Goal: Navigation & Orientation: Find specific page/section

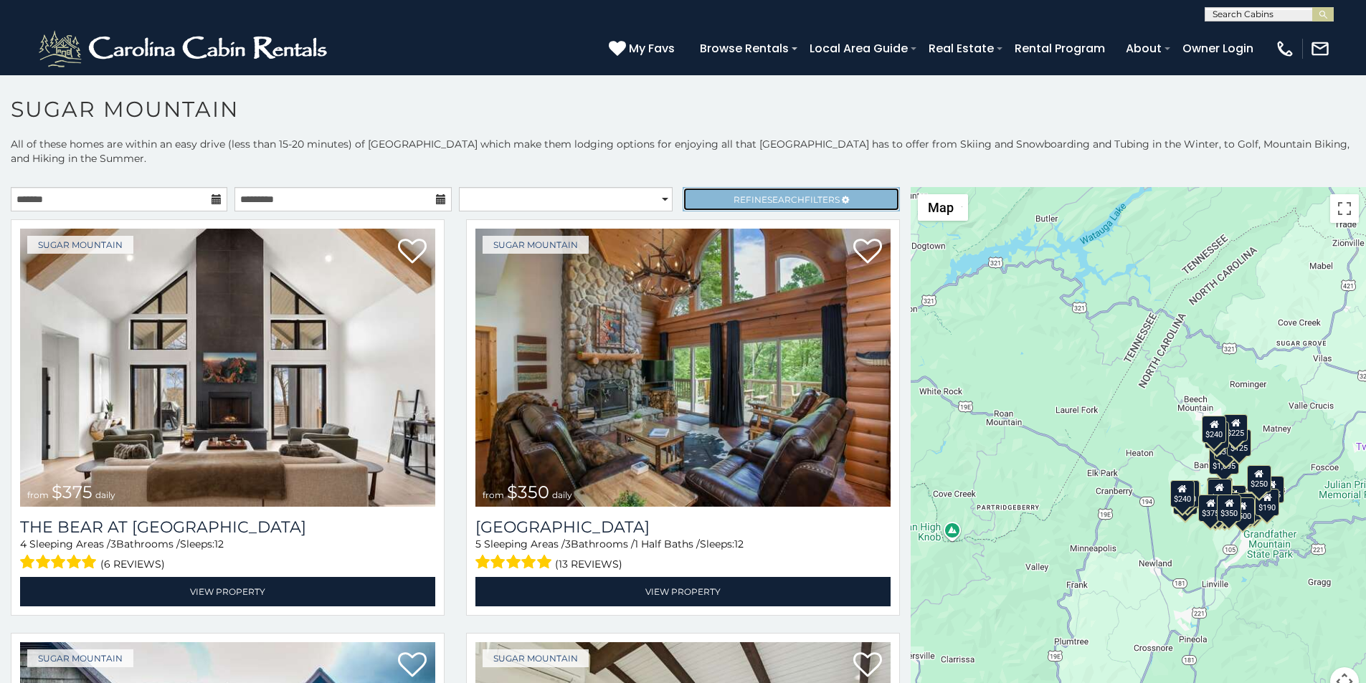
click at [716, 187] on link "Refine Search Filters" at bounding box center [791, 199] width 217 height 24
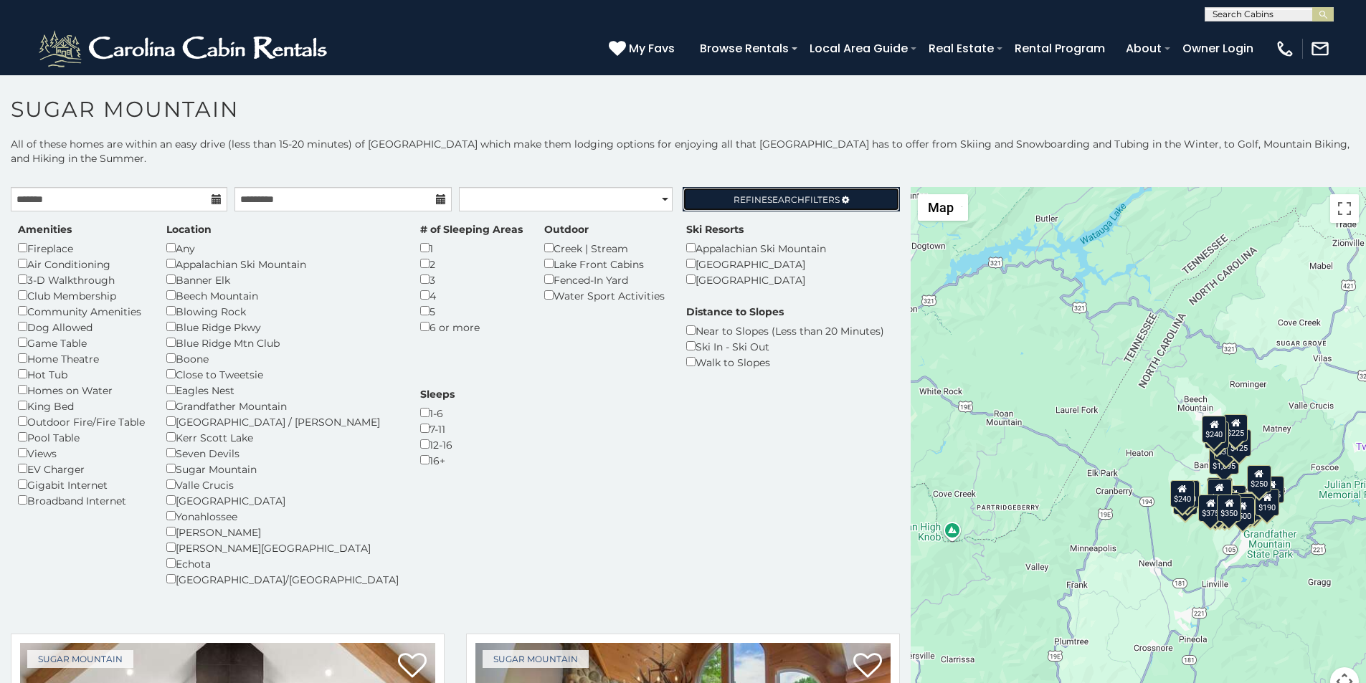
scroll to position [29, 0]
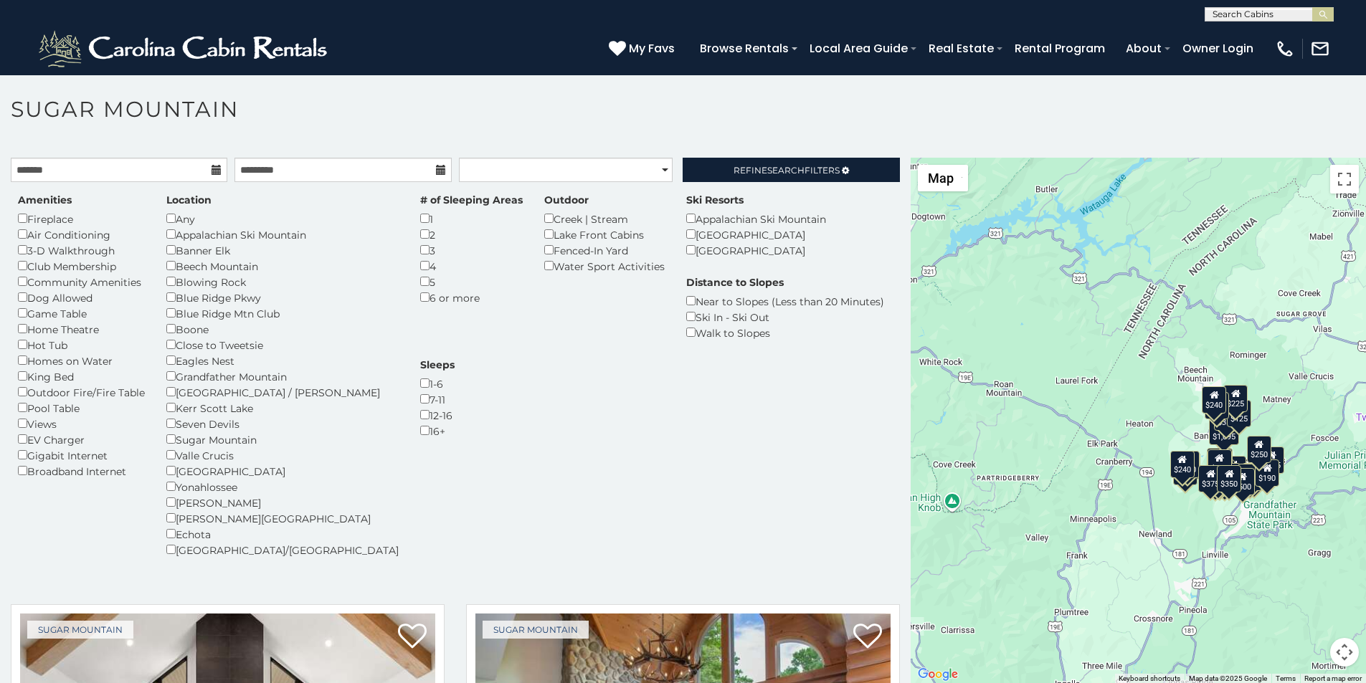
click at [101, 680] on p at bounding box center [683, 428] width 1366 height 541
click at [1089, 40] on link "Rental Program" at bounding box center [1059, 48] width 105 height 25
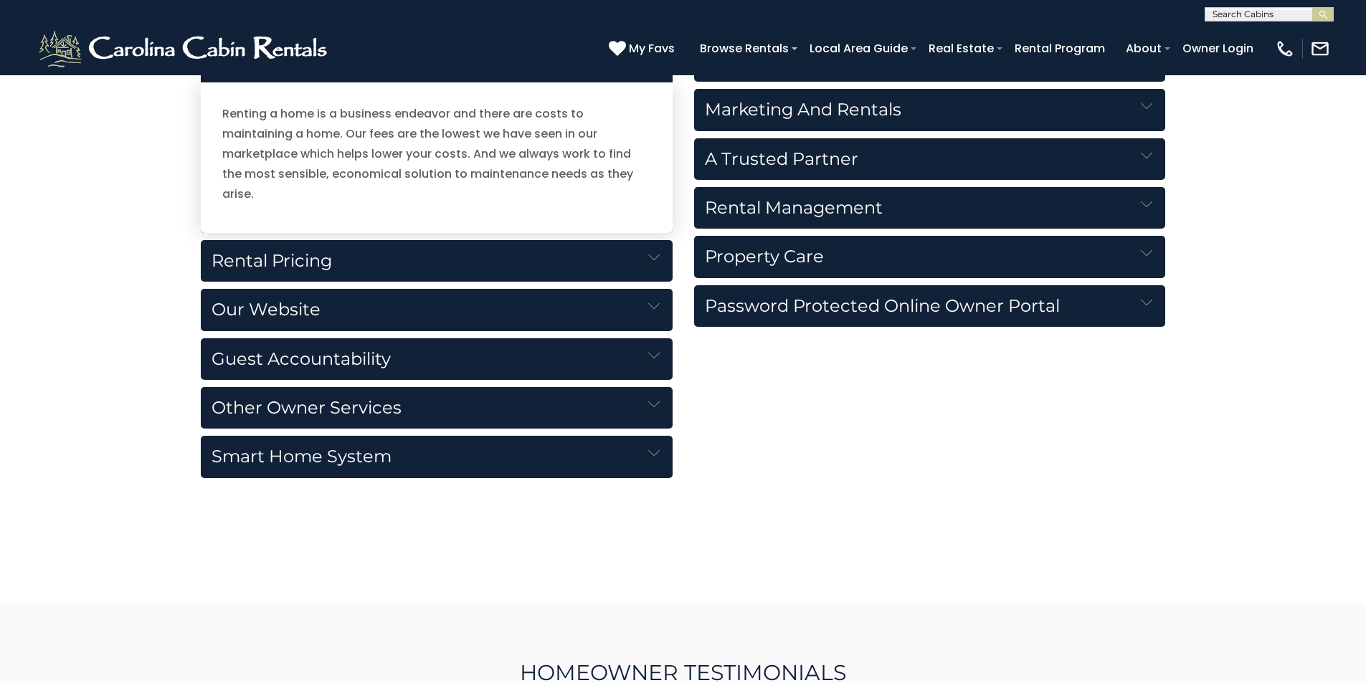
scroll to position [1553, 0]
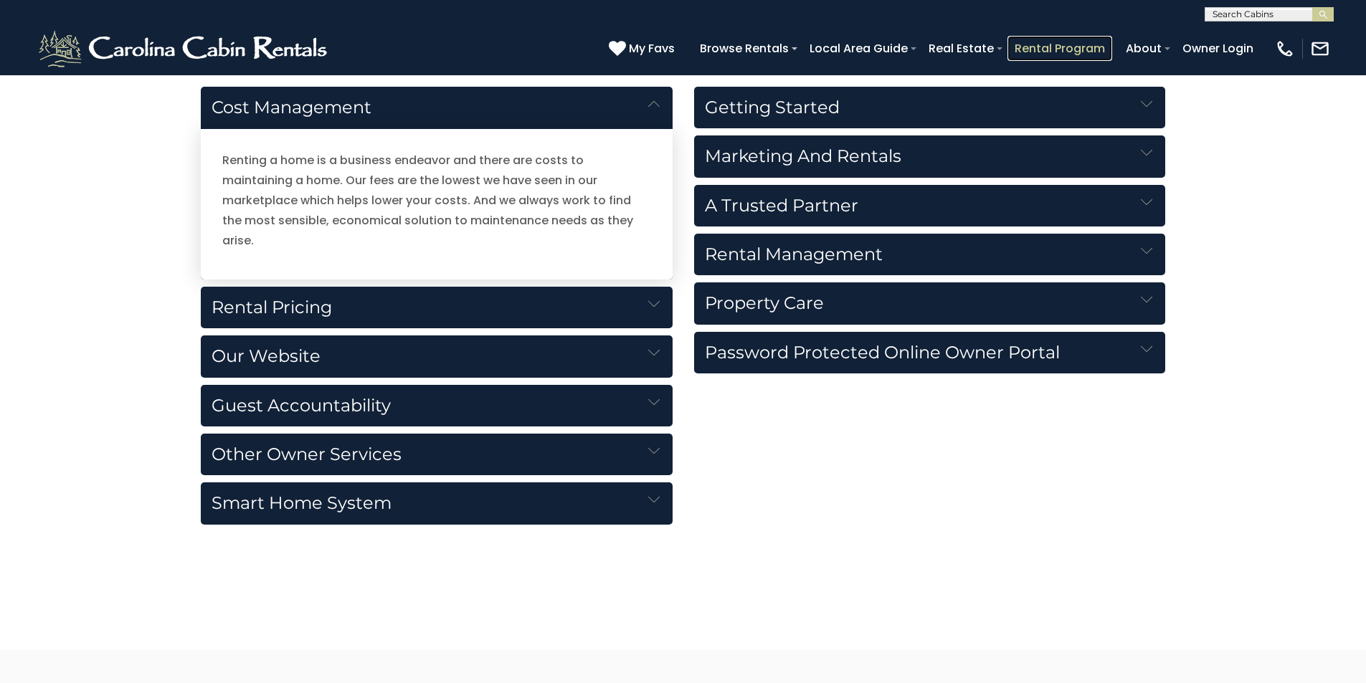
click at [1099, 40] on link "Rental Program" at bounding box center [1059, 48] width 105 height 25
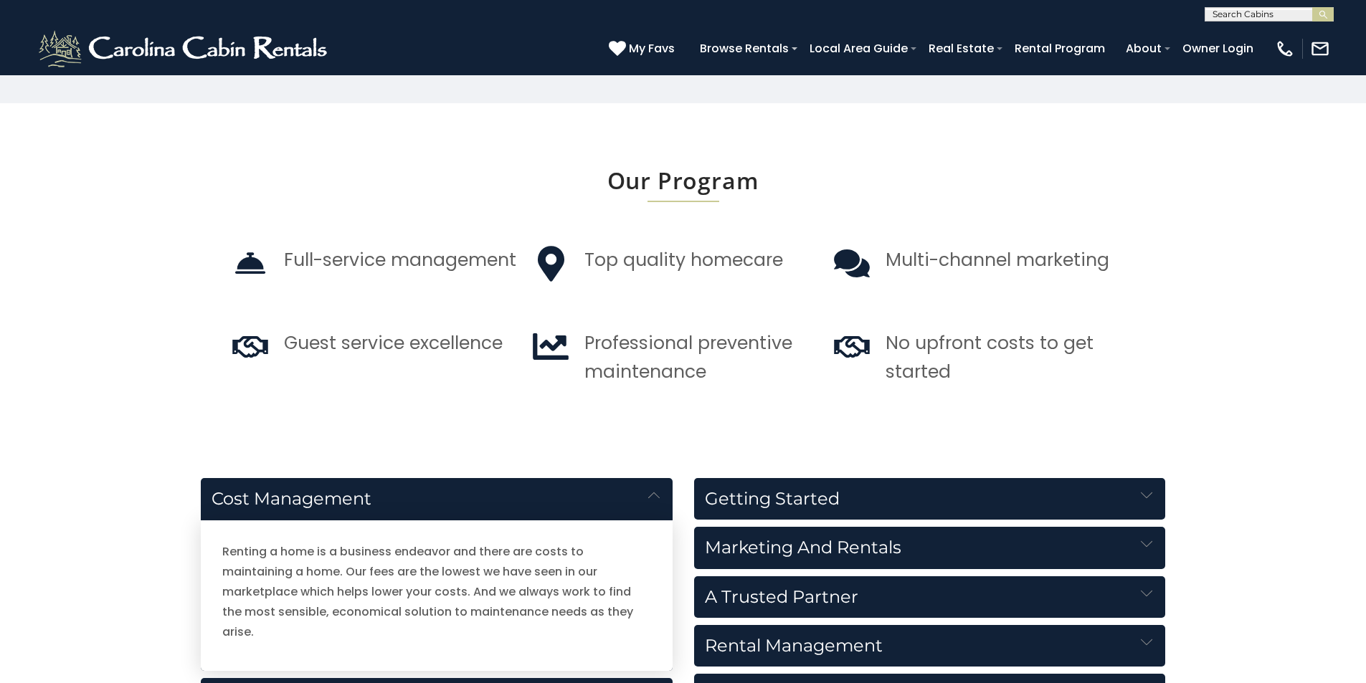
scroll to position [1165, 0]
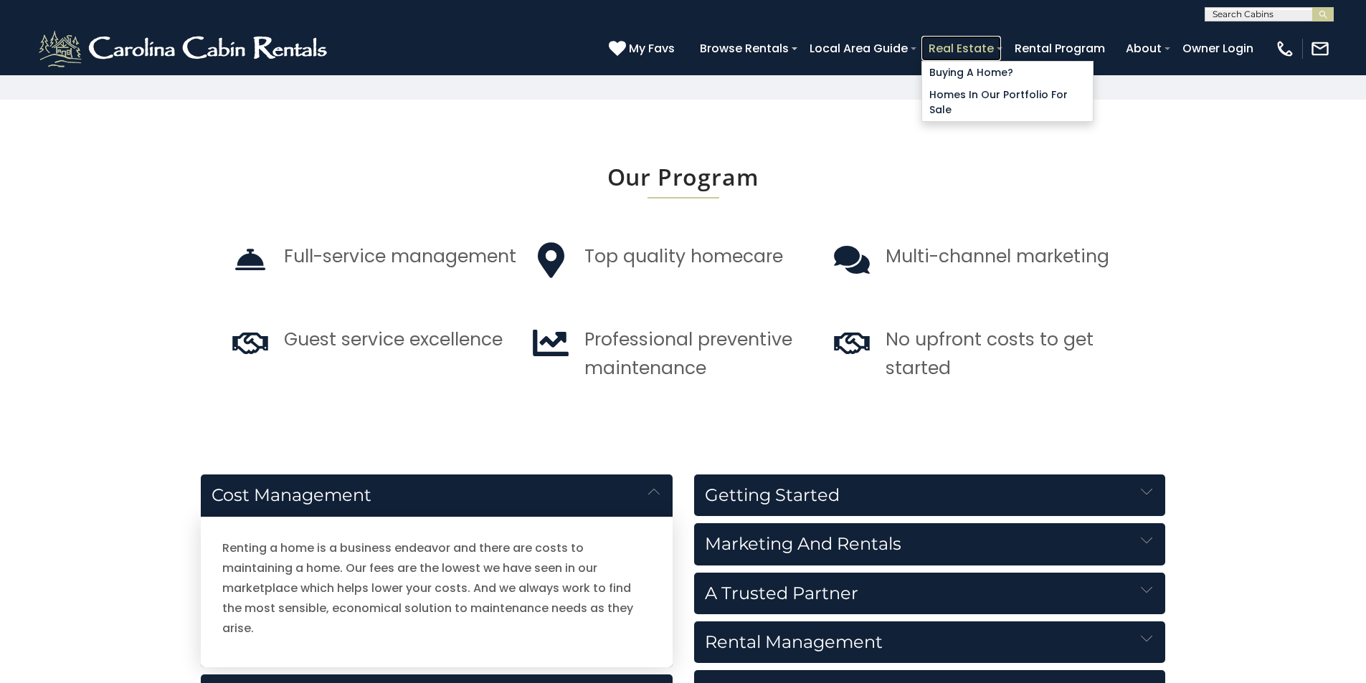
click at [1001, 42] on link "Real Estate" at bounding box center [961, 48] width 80 height 25
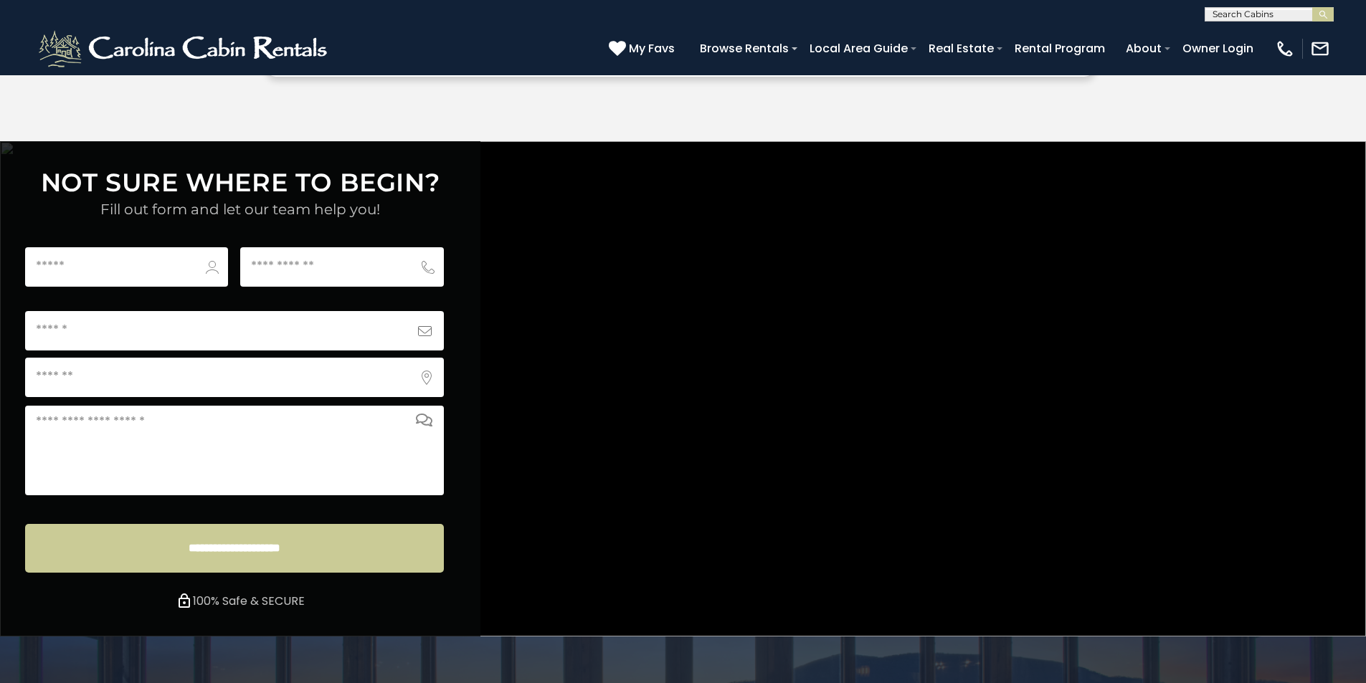
scroll to position [5340, 0]
